Goal: Check status: Check status

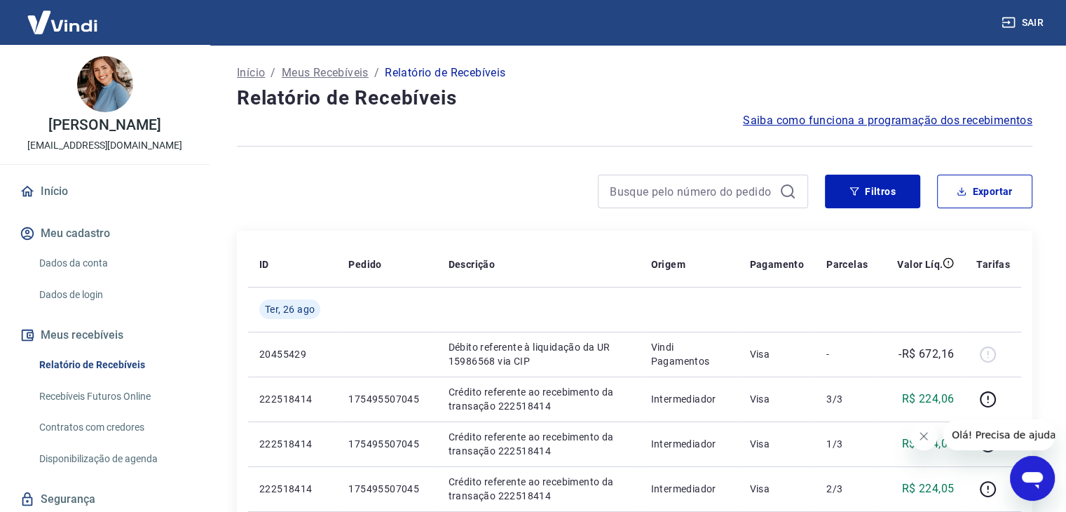
click at [146, 407] on link "Recebíveis Futuros Online" at bounding box center [113, 396] width 159 height 29
